Goal: Navigation & Orientation: Find specific page/section

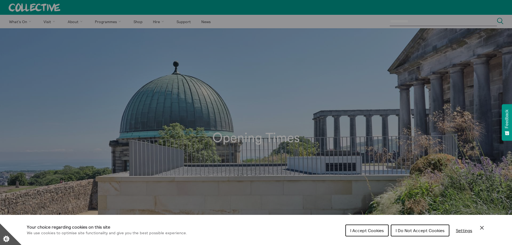
click at [378, 228] on span "I Accept Cookies" at bounding box center [367, 229] width 34 height 5
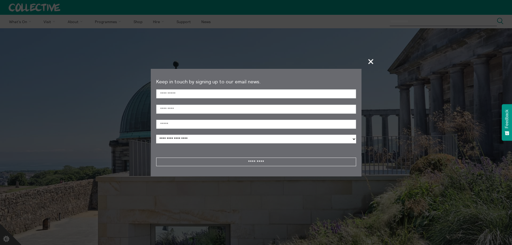
click at [372, 60] on span "+" at bounding box center [371, 61] width 16 height 16
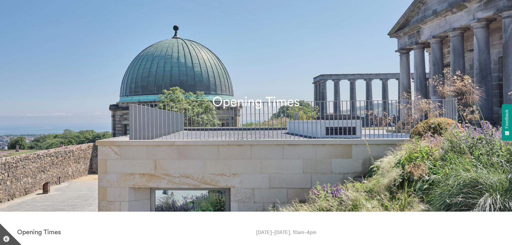
scroll to position [27, 0]
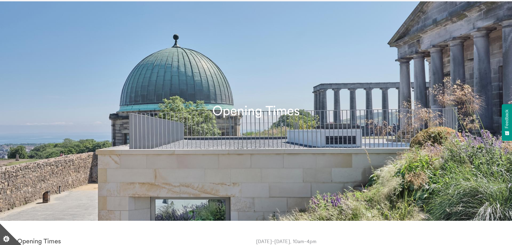
click at [237, 117] on h1 "Opening Times" at bounding box center [256, 111] width 512 height 15
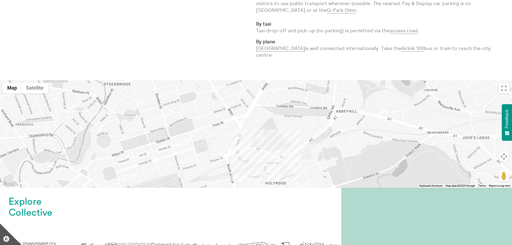
scroll to position [139, 0]
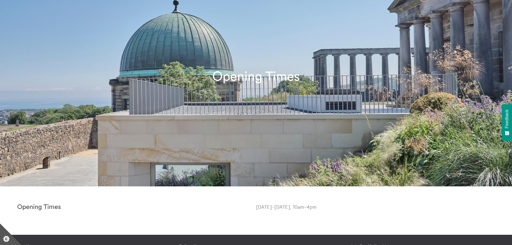
scroll to position [156, 0]
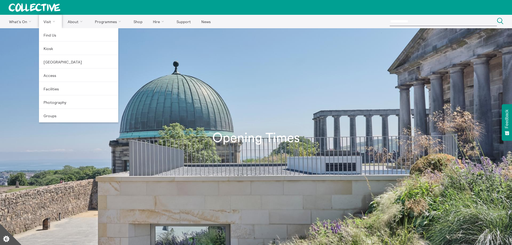
click at [47, 22] on link "Visit" at bounding box center [50, 21] width 23 height 13
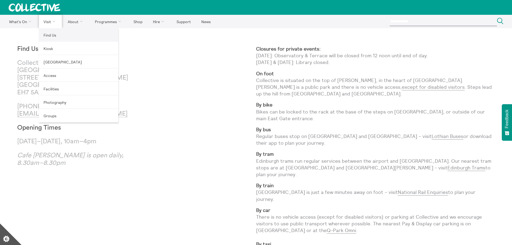
click at [47, 35] on link "Find Us" at bounding box center [78, 34] width 79 height 13
click at [47, 36] on link "Find Us" at bounding box center [78, 34] width 79 height 13
click at [48, 49] on link "Kiosk" at bounding box center [78, 48] width 79 height 13
